Goal: Communication & Community: Answer question/provide support

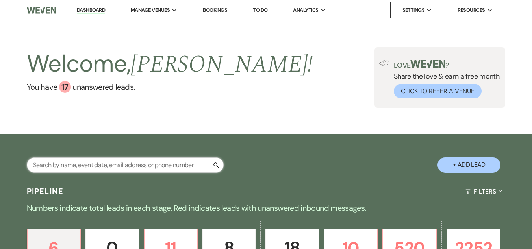
click at [139, 164] on input "text" at bounding box center [125, 164] width 197 height 15
type input "[PERSON_NAME]"
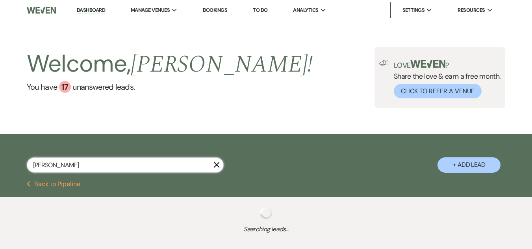
select select "8"
select select "5"
select select "8"
select select "5"
select select "8"
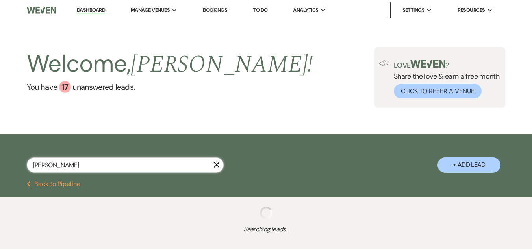
select select "6"
select select "8"
select select "5"
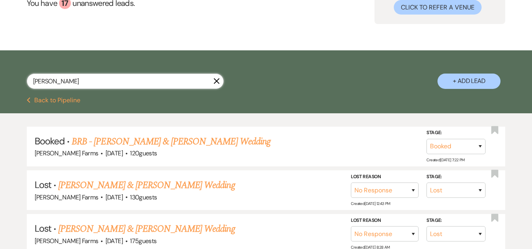
scroll to position [118, 0]
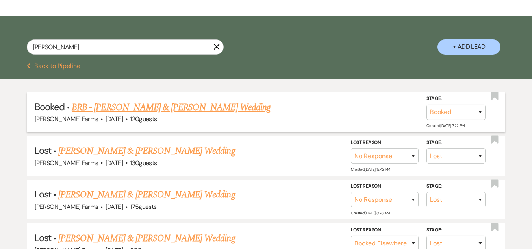
click at [179, 105] on link "BRB - [PERSON_NAME] & [PERSON_NAME] Wedding" at bounding box center [171, 107] width 199 height 14
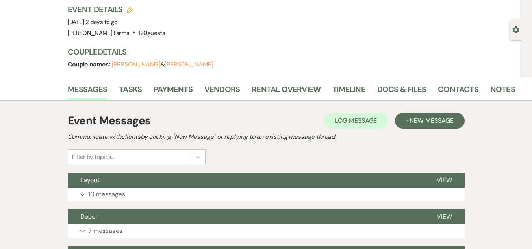
scroll to position [79, 0]
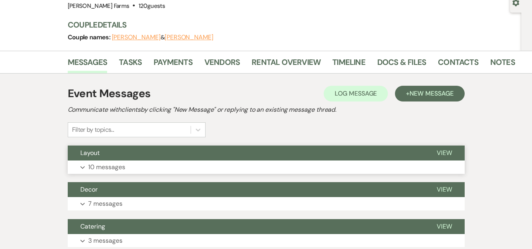
click at [226, 167] on button "Expand 10 messages" at bounding box center [266, 167] width 397 height 13
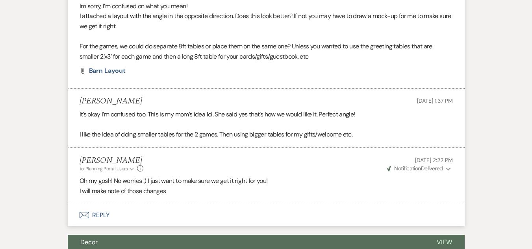
scroll to position [1338, 0]
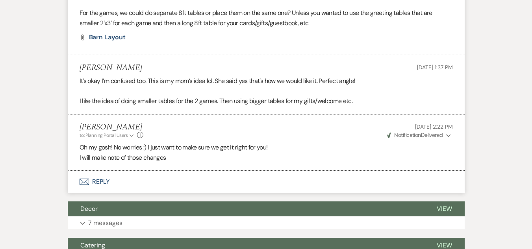
click at [121, 39] on span "Barn Layout" at bounding box center [107, 37] width 37 height 8
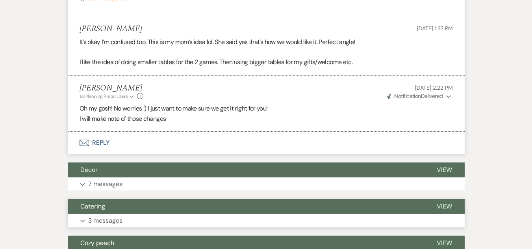
scroll to position [1378, 0]
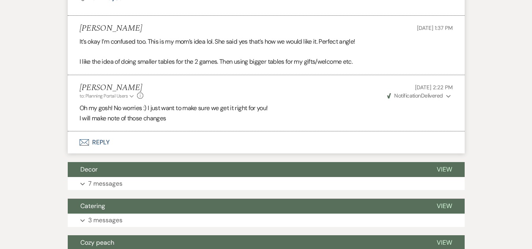
click at [92, 135] on button "Envelope Reply" at bounding box center [266, 142] width 397 height 22
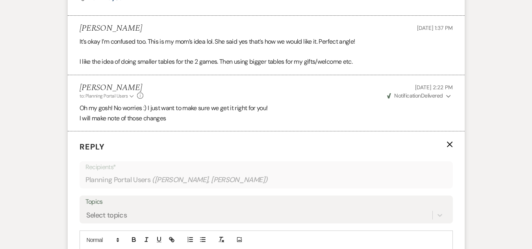
scroll to position [1466, 0]
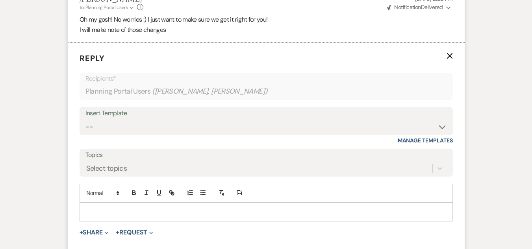
click at [144, 215] on p at bounding box center [266, 212] width 360 height 9
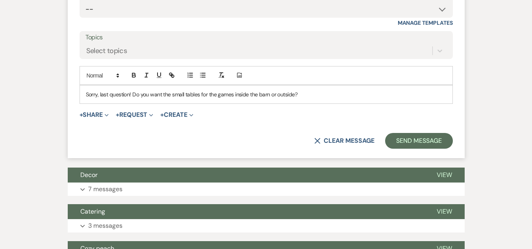
scroll to position [1584, 0]
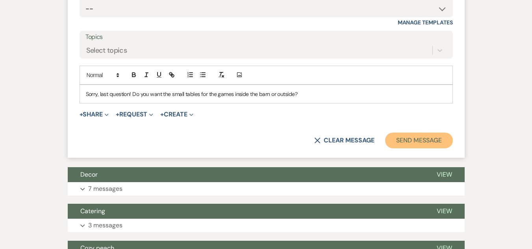
click at [398, 140] on button "Send Message" at bounding box center [418, 141] width 67 height 16
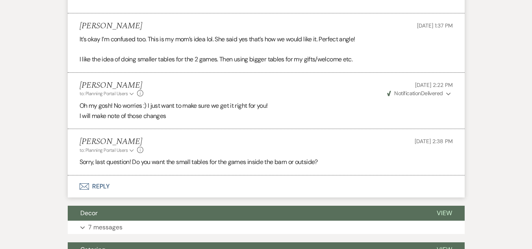
scroll to position [1411, 0]
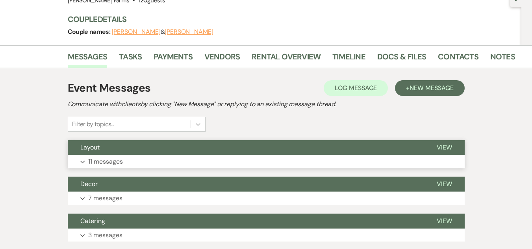
scroll to position [84, 0]
click at [121, 158] on p "11 messages" at bounding box center [105, 162] width 35 height 10
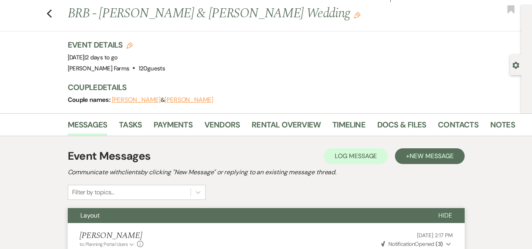
scroll to position [0, 0]
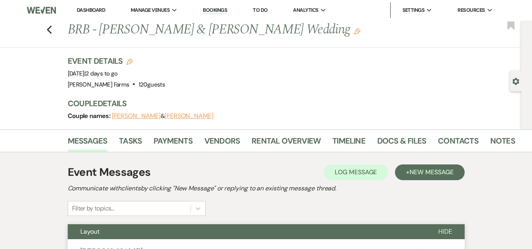
click at [100, 9] on link "Dashboard" at bounding box center [91, 10] width 28 height 7
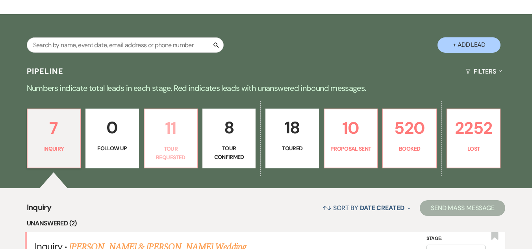
scroll to position [157, 0]
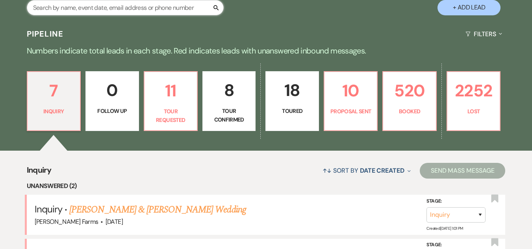
click at [120, 6] on input "text" at bounding box center [125, 7] width 197 height 15
type input "simps"
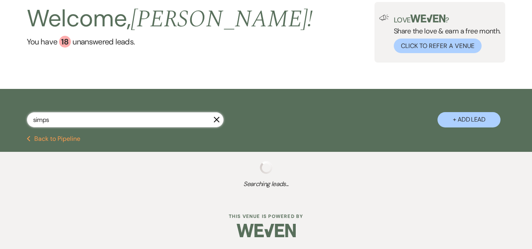
select select "8"
select select "5"
select select "8"
select select "5"
select select "8"
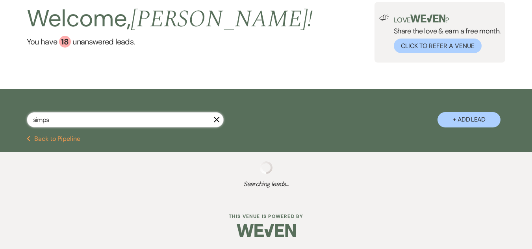
select select "6"
select select "8"
select select "5"
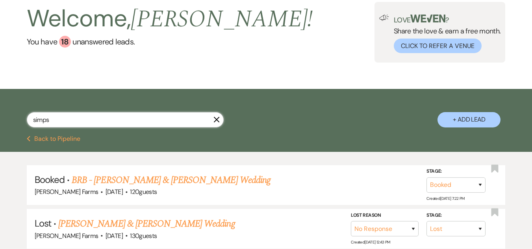
scroll to position [157, 0]
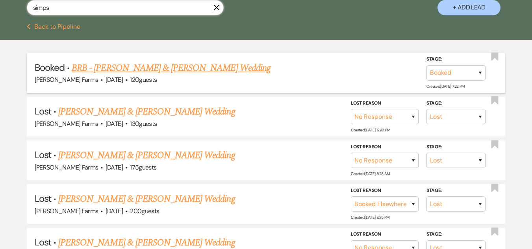
type input "simps"
click at [132, 65] on link "BRB - [PERSON_NAME] & [PERSON_NAME] Wedding" at bounding box center [171, 68] width 199 height 14
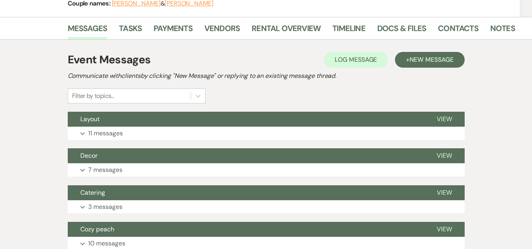
scroll to position [118, 0]
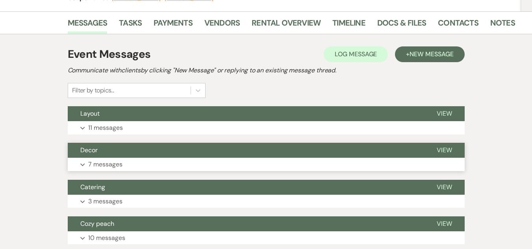
click at [133, 152] on button "Decor" at bounding box center [246, 150] width 356 height 15
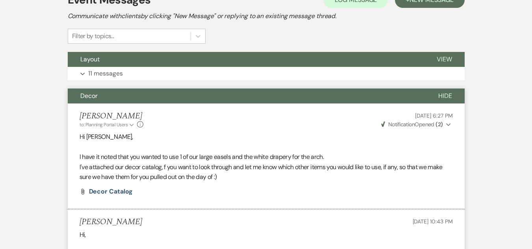
scroll to position [0, 0]
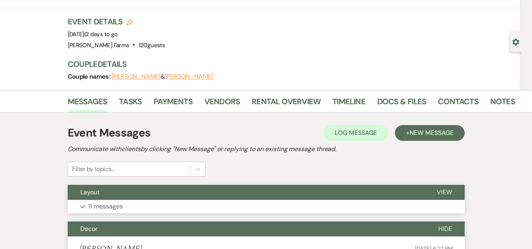
click at [164, 198] on button "Layout" at bounding box center [246, 192] width 356 height 15
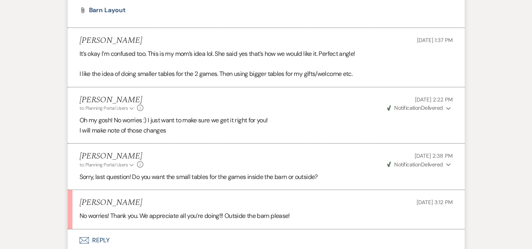
scroll to position [1456, 0]
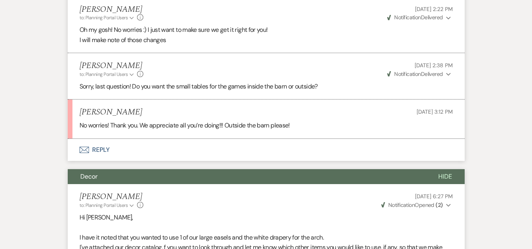
click at [101, 147] on button "Envelope Reply" at bounding box center [266, 150] width 397 height 22
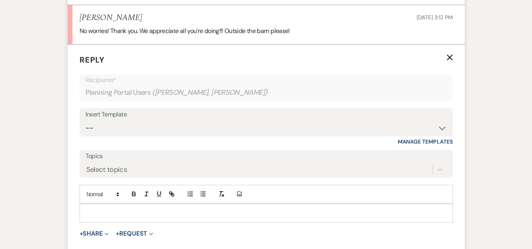
scroll to position [1552, 0]
click at [104, 216] on p at bounding box center [266, 212] width 360 height 9
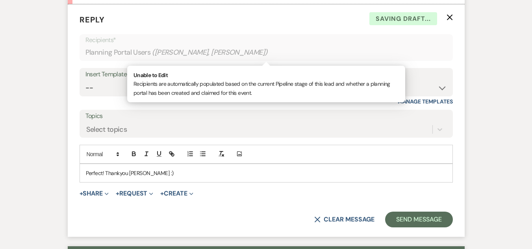
scroll to position [1591, 0]
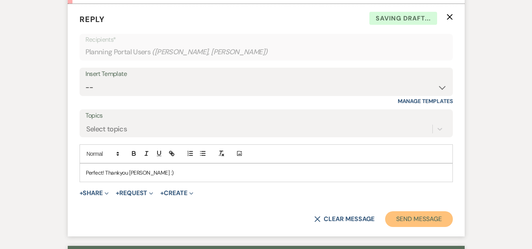
click at [413, 219] on button "Send Message" at bounding box center [418, 219] width 67 height 16
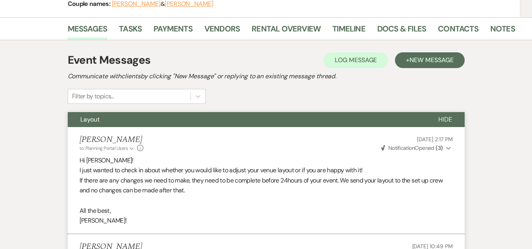
scroll to position [0, 0]
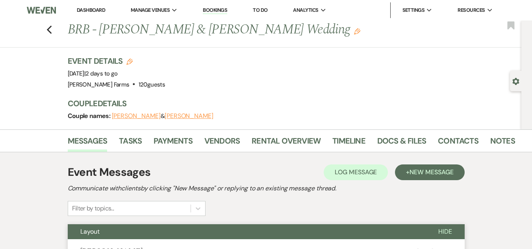
click at [89, 9] on link "Dashboard" at bounding box center [91, 10] width 28 height 7
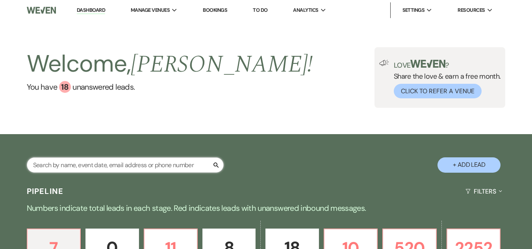
click at [94, 168] on input "text" at bounding box center [125, 164] width 197 height 15
click at [113, 161] on input "text" at bounding box center [125, 164] width 197 height 15
type input "yearout"
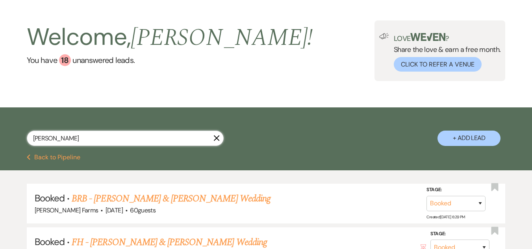
scroll to position [79, 0]
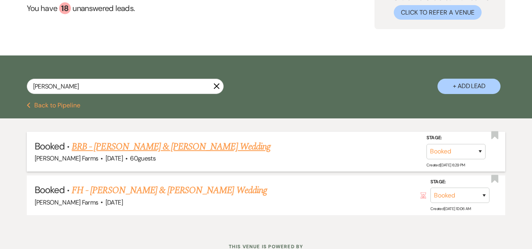
click at [152, 147] on link "BRB - Hunter Datz & Raygan Yearout's Wedding" at bounding box center [171, 147] width 199 height 14
